Goal: Information Seeking & Learning: Learn about a topic

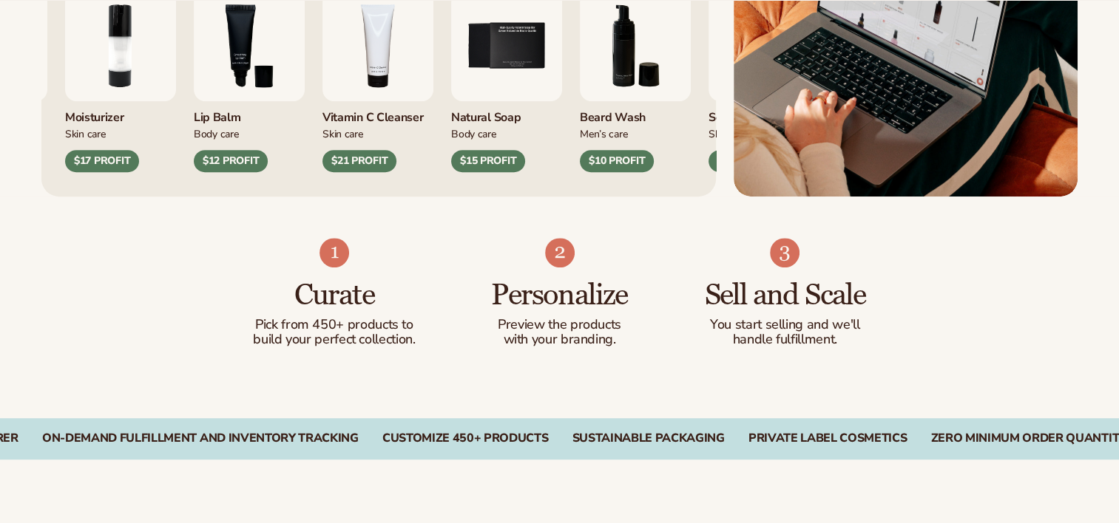
scroll to position [764, 0]
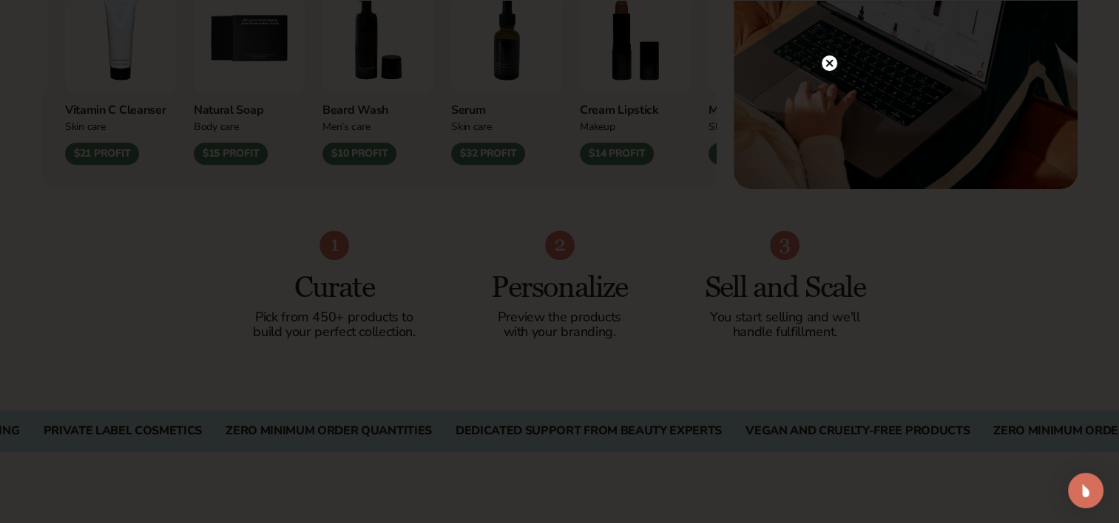
click at [834, 92] on circle at bounding box center [829, 94] width 16 height 16
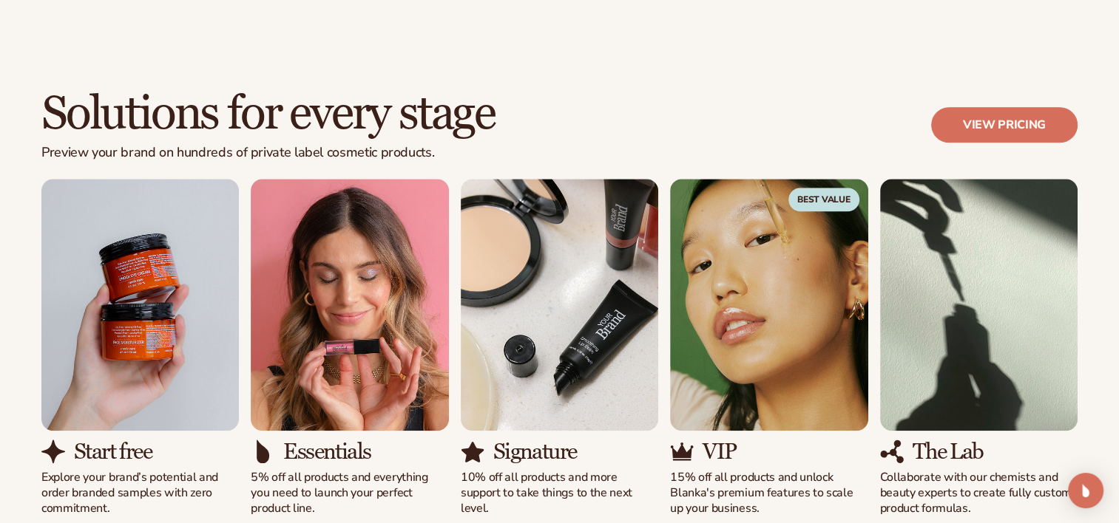
scroll to position [0, 0]
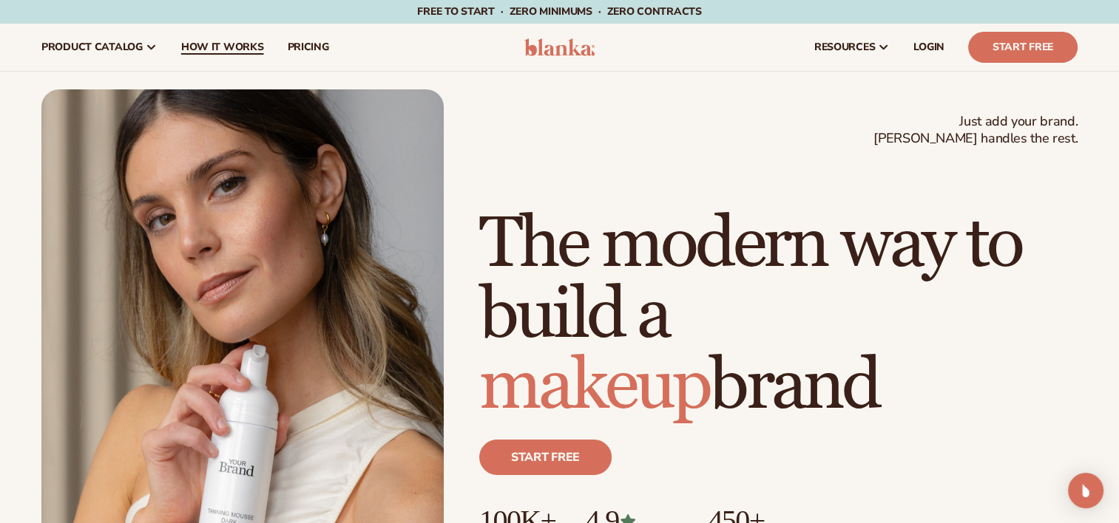
click at [268, 47] on link "How It Works" at bounding box center [222, 47] width 106 height 47
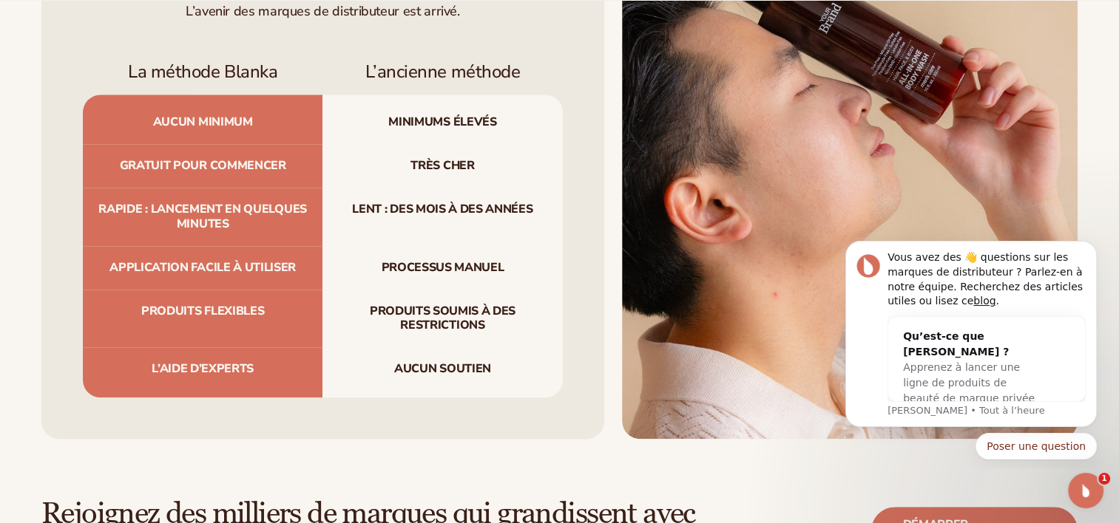
scroll to position [1681, 0]
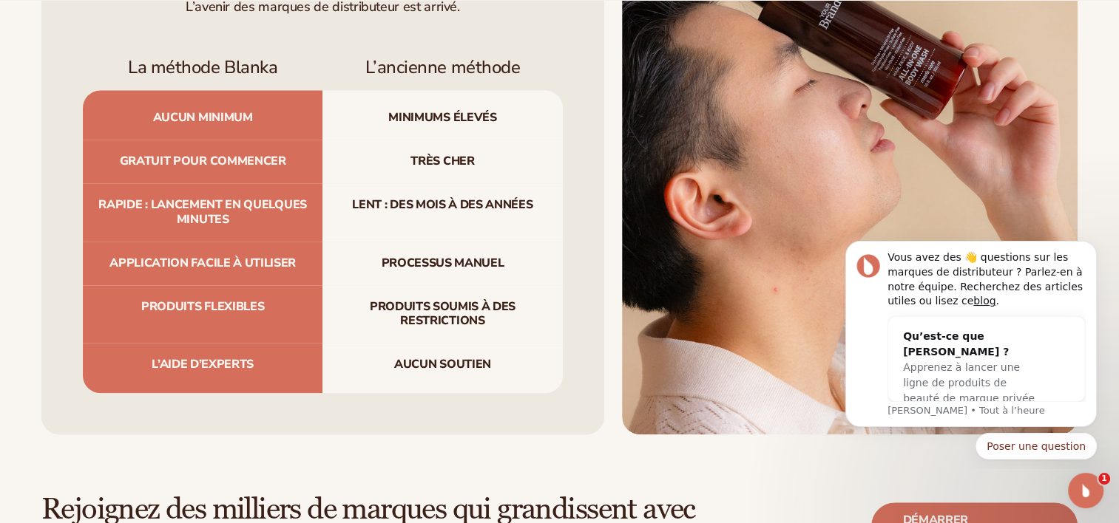
drag, startPoint x: 1126, startPoint y: 35, endPoint x: 254, endPoint y: 8, distance: 872.2
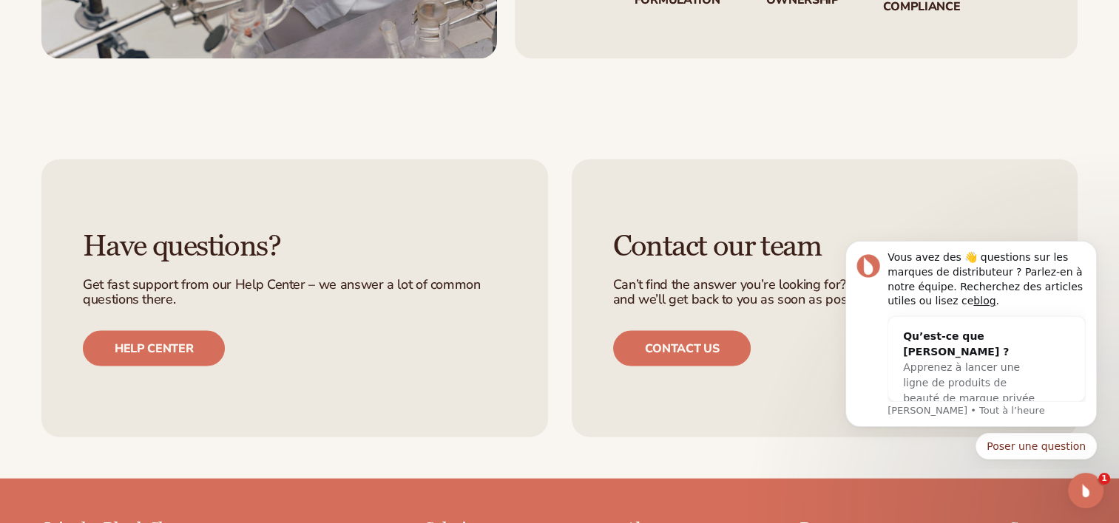
scroll to position [3094, 0]
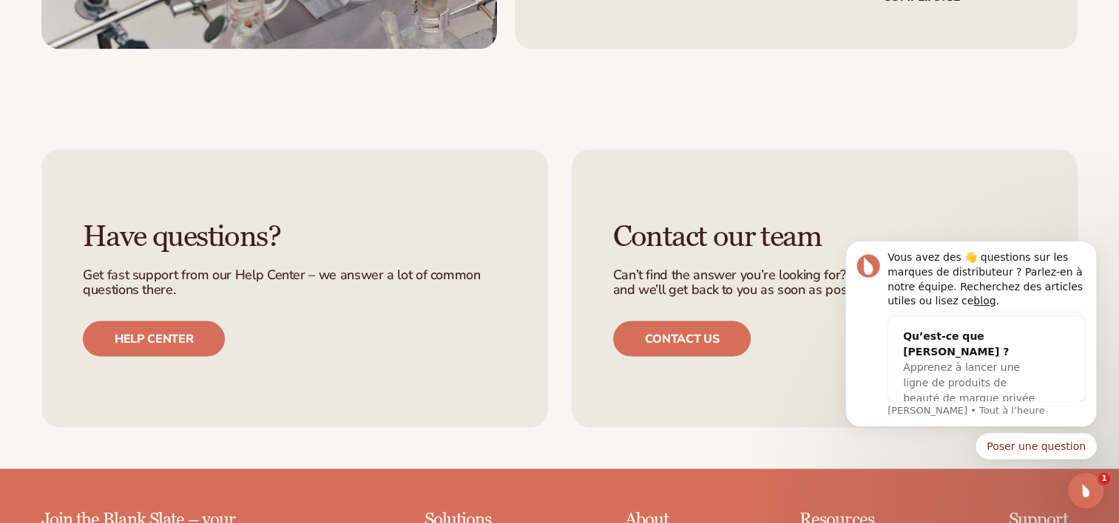
drag, startPoint x: 1129, startPoint y: 240, endPoint x: 279, endPoint y: 178, distance: 851.8
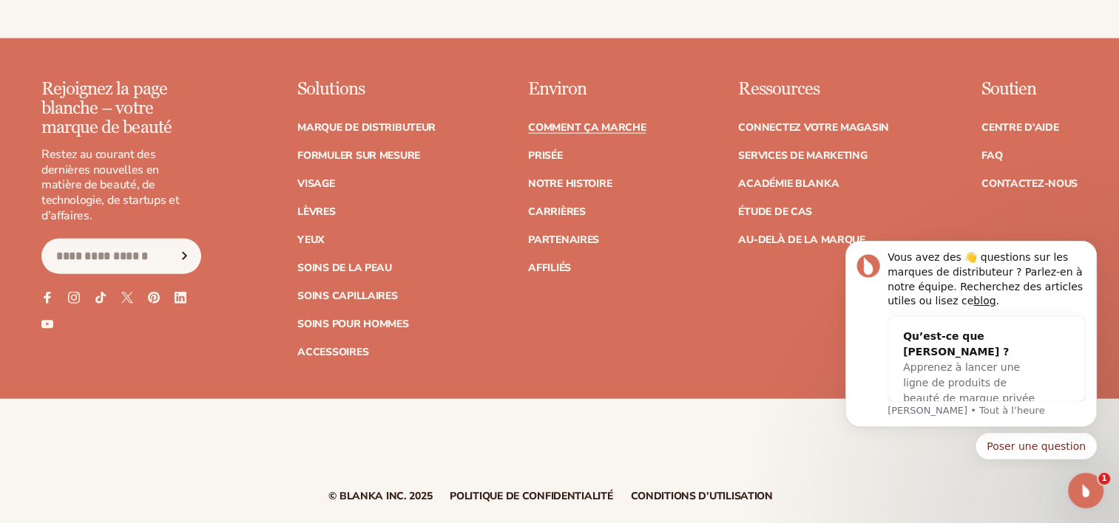
scroll to position [3545, 0]
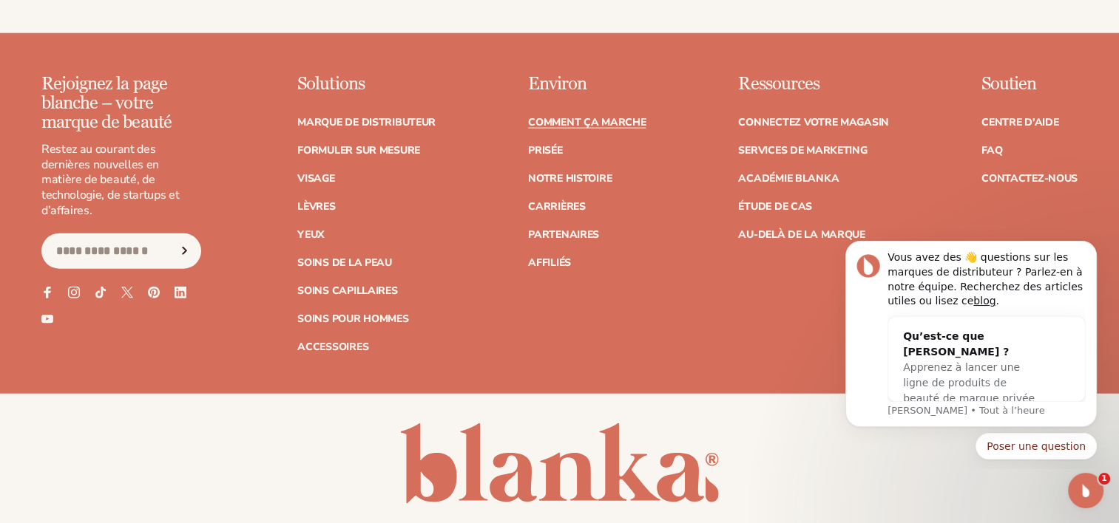
drag, startPoint x: 1129, startPoint y: 408, endPoint x: 286, endPoint y: 233, distance: 860.9
click at [612, 103] on ul "Comment ça marche Prisée Notre histoire Carrières Partenaires Affiliés" at bounding box center [587, 186] width 118 height 166
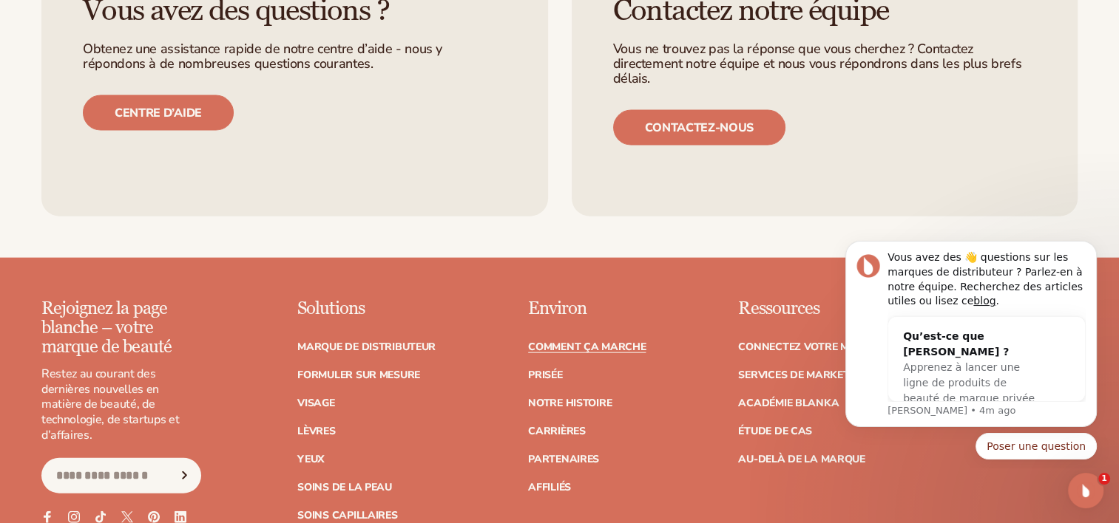
scroll to position [3330, 0]
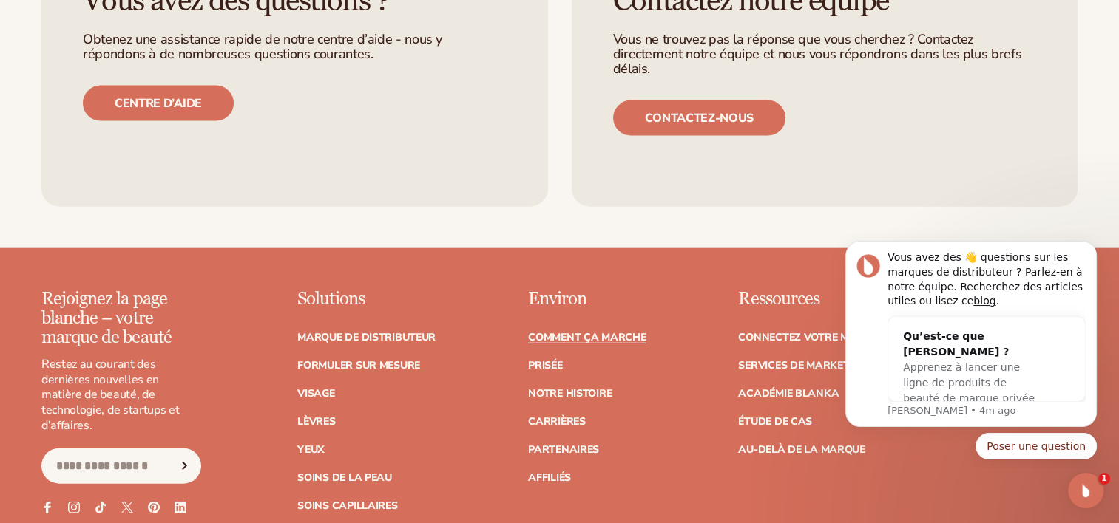
drag, startPoint x: 1124, startPoint y: 66, endPoint x: 271, endPoint y: 231, distance: 869.0
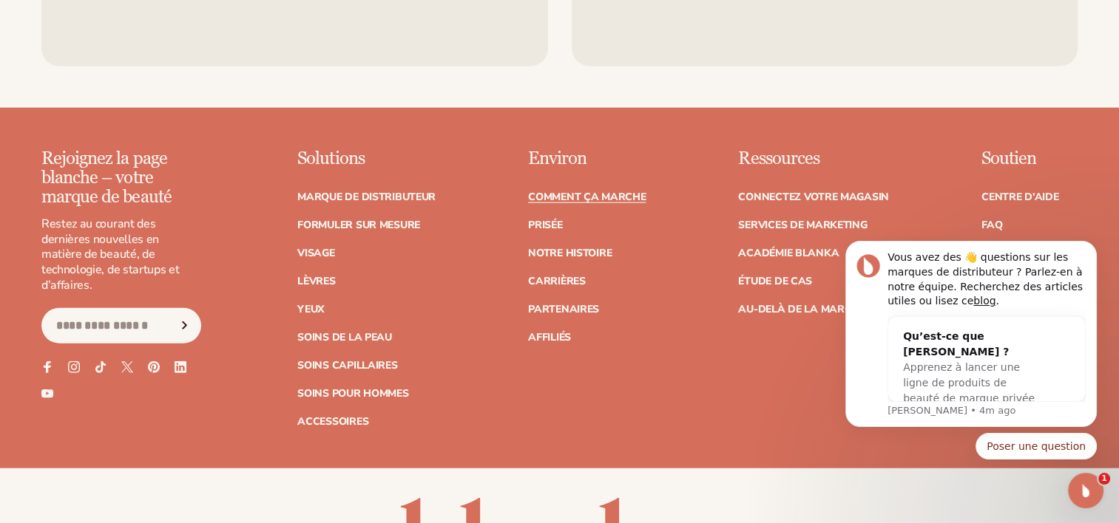
scroll to position [3485, 0]
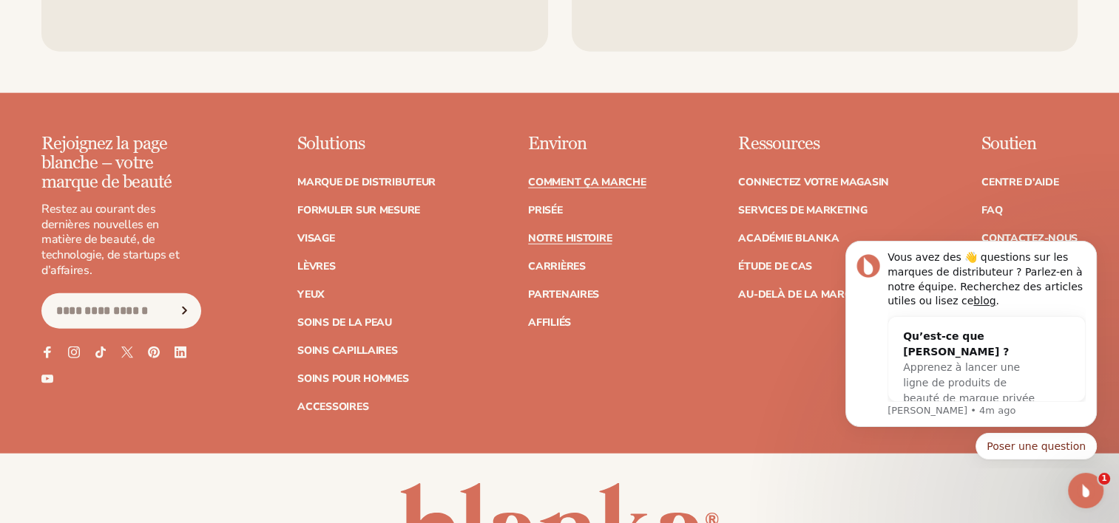
click at [572, 234] on link "Notre histoire" at bounding box center [570, 239] width 84 height 10
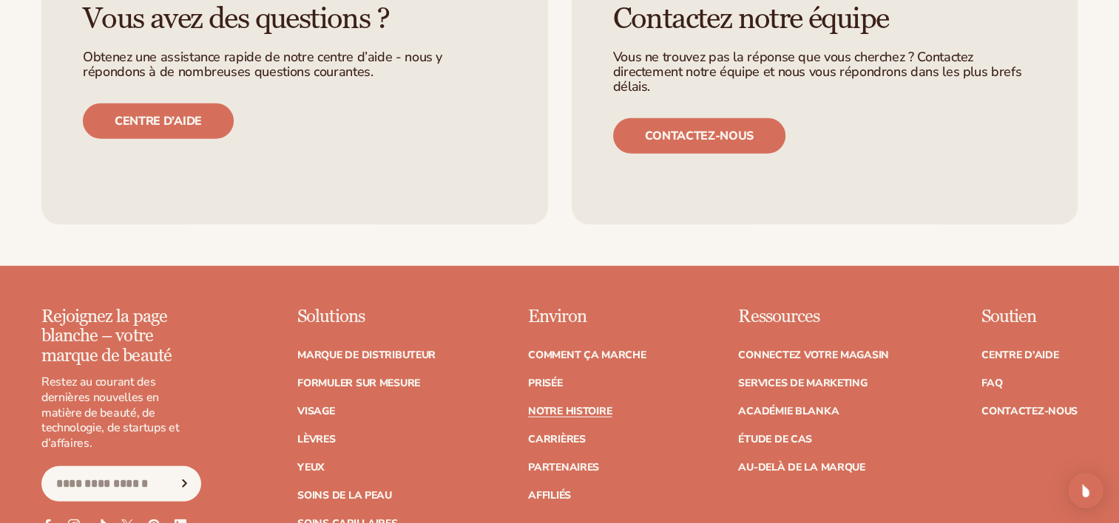
scroll to position [4100, 0]
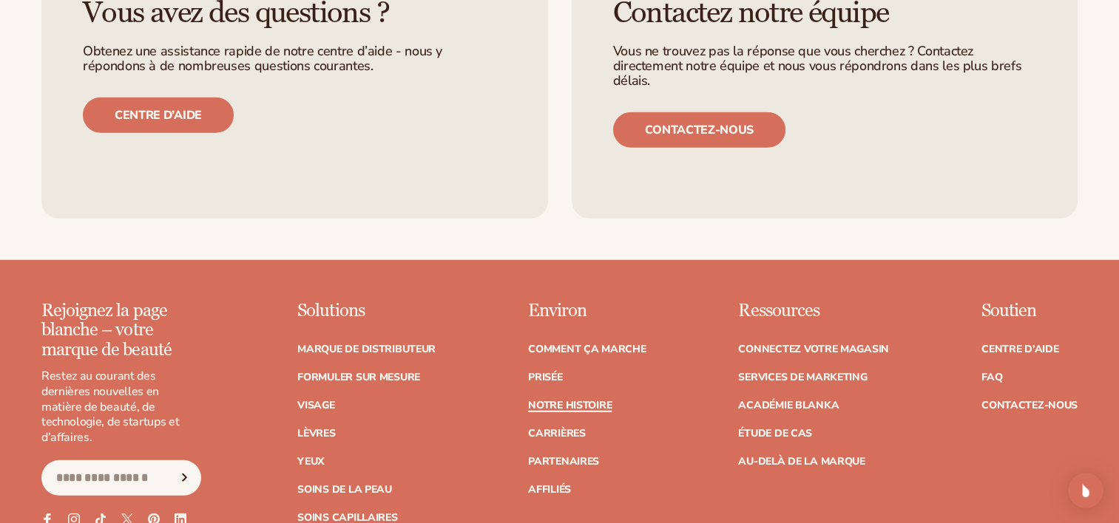
click at [566, 401] on link "Notre histoire" at bounding box center [570, 406] width 84 height 10
